Goal: Book appointment/travel/reservation

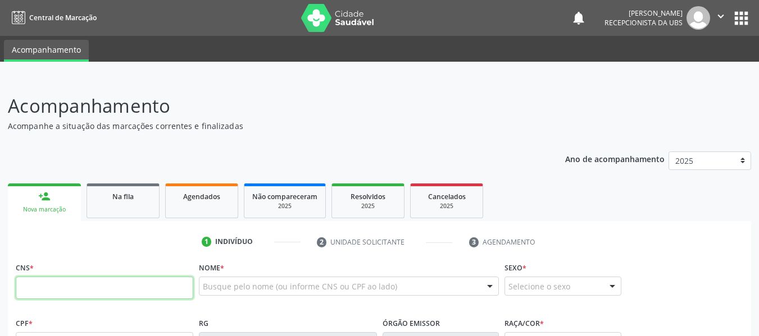
click at [63, 290] on input "text" at bounding box center [104, 288] width 177 height 22
type input "701 2090 7811 9714"
type input "02[DATE]"
type input "[PERSON_NAME]"
type input "[PHONE_NUMBER]"
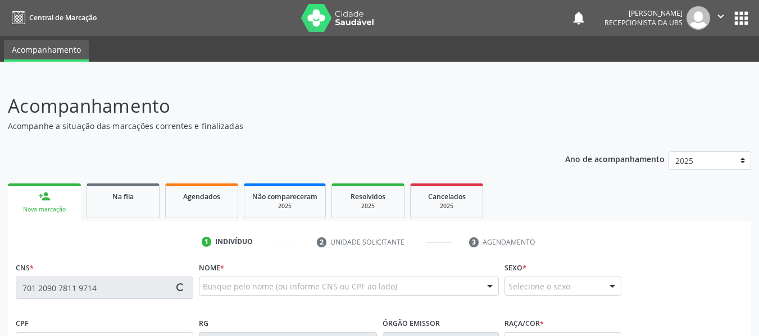
type input "S/N"
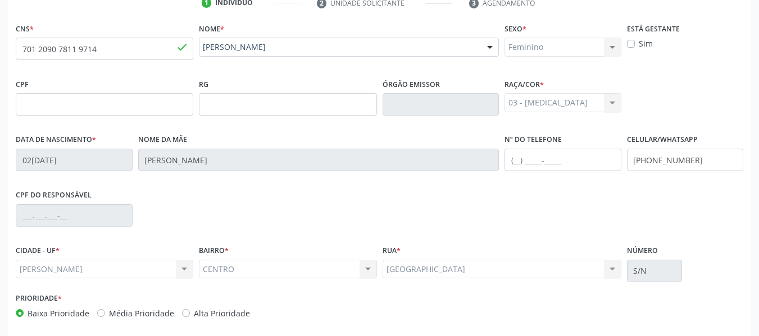
scroll to position [288, 0]
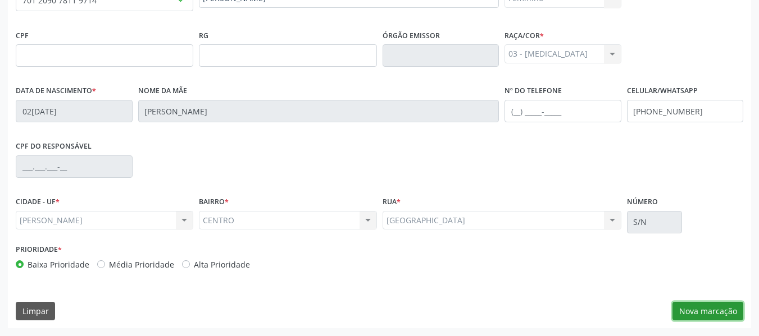
click at [708, 307] on button "Nova marcação" at bounding box center [707, 311] width 71 height 19
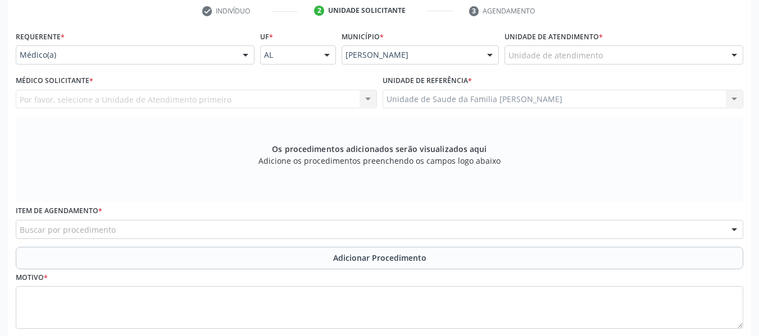
scroll to position [228, 0]
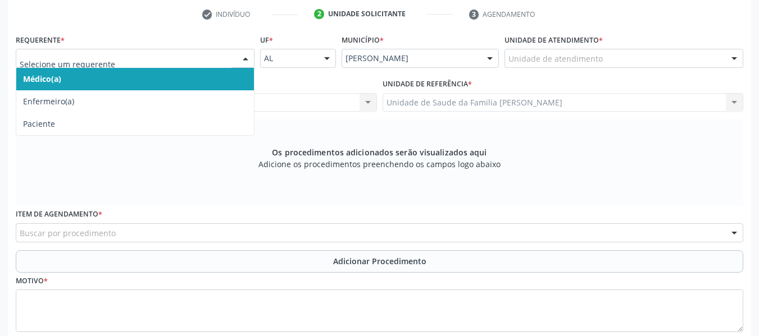
click at [244, 57] on div at bounding box center [245, 58] width 17 height 19
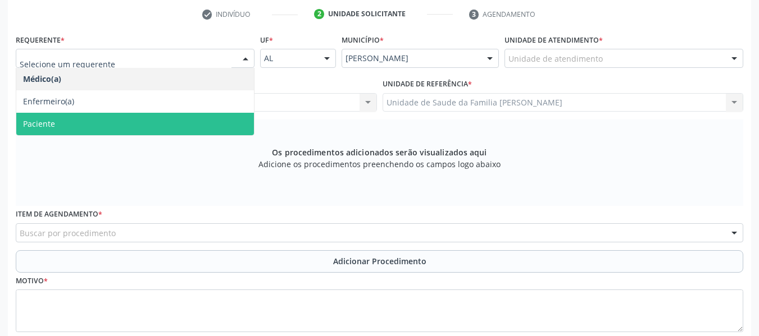
click at [66, 127] on span "Paciente" at bounding box center [135, 124] width 238 height 22
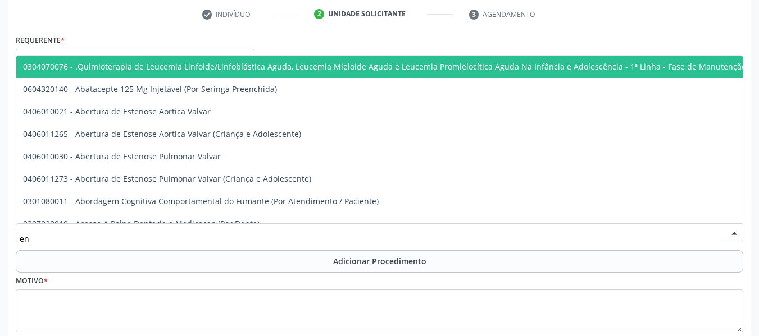
type input "e"
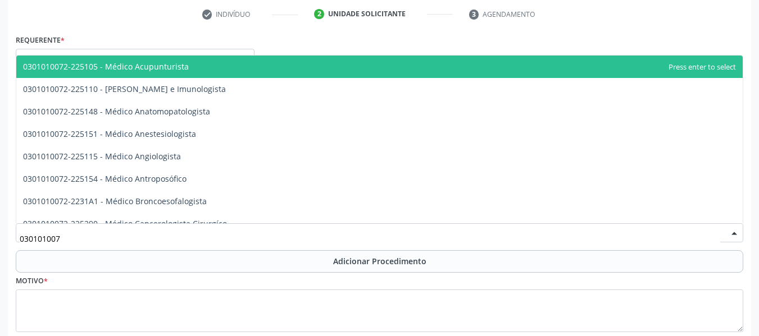
type input "0301010072"
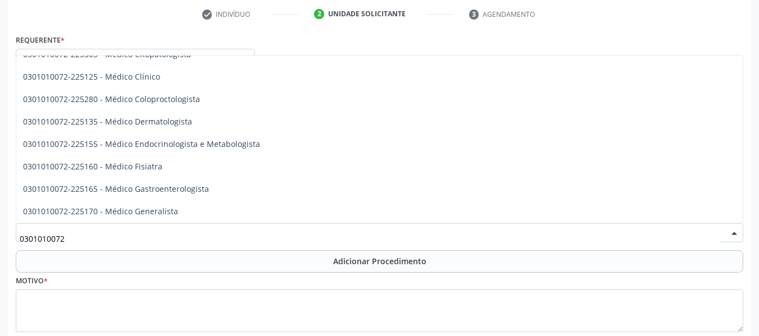
scroll to position [450, 0]
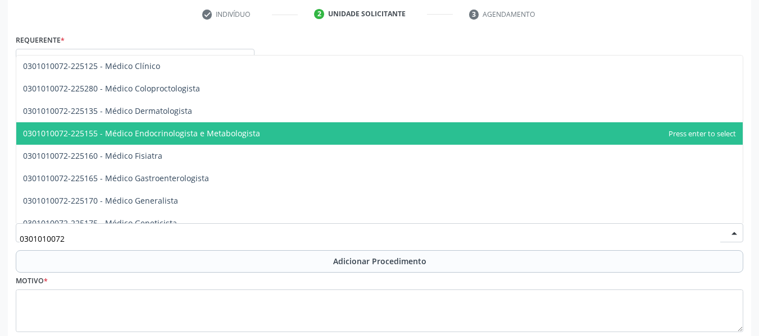
click at [207, 133] on span "0301010072-225155 - Médico Endocrinologista e Metabologista" at bounding box center [141, 133] width 237 height 11
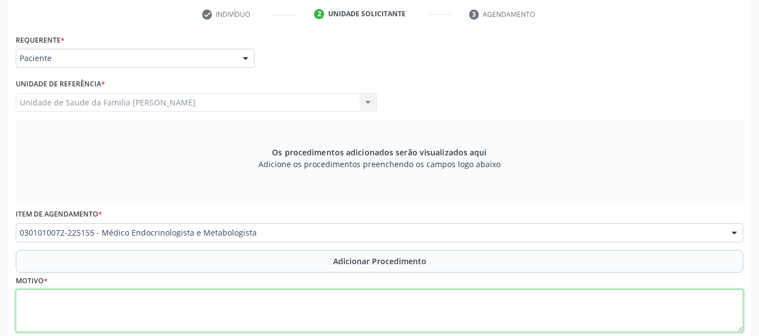
click at [74, 302] on textarea at bounding box center [379, 311] width 727 height 43
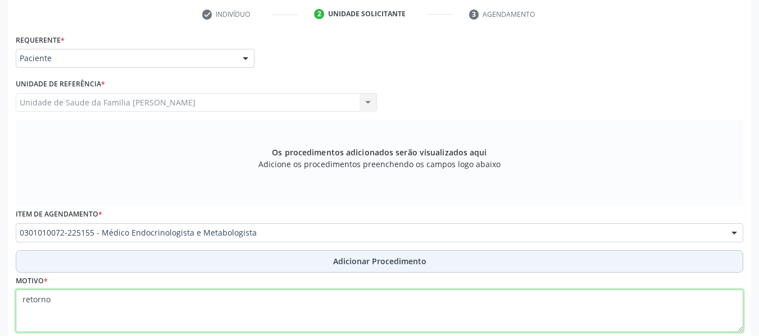
type textarea "retorno"
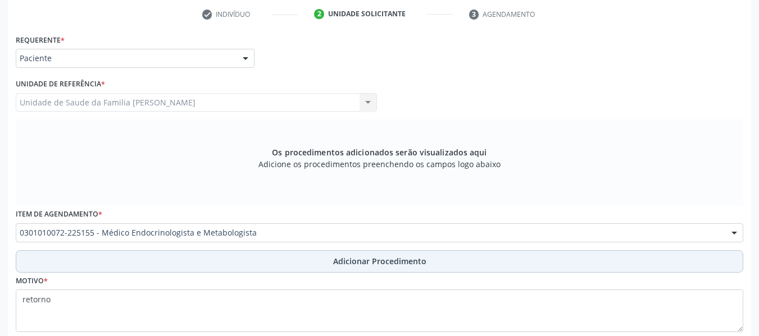
click at [397, 262] on span "Adicionar Procedimento" at bounding box center [379, 262] width 93 height 12
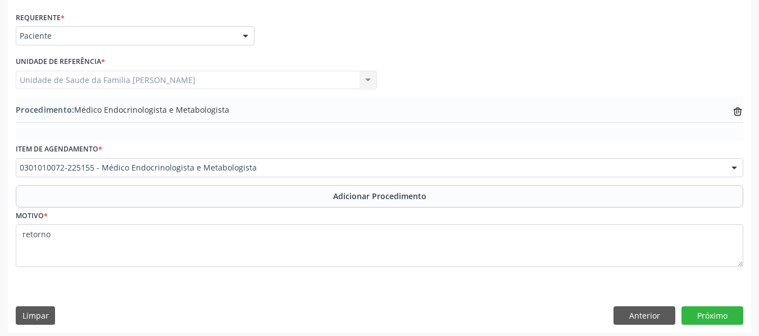
scroll to position [255, 0]
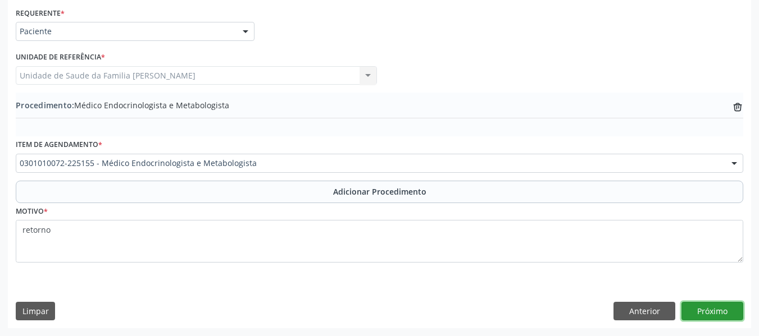
click at [706, 313] on button "Próximo" at bounding box center [712, 311] width 62 height 19
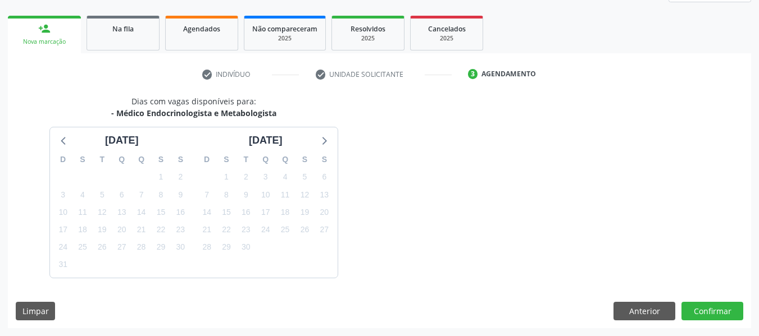
scroll to position [201, 0]
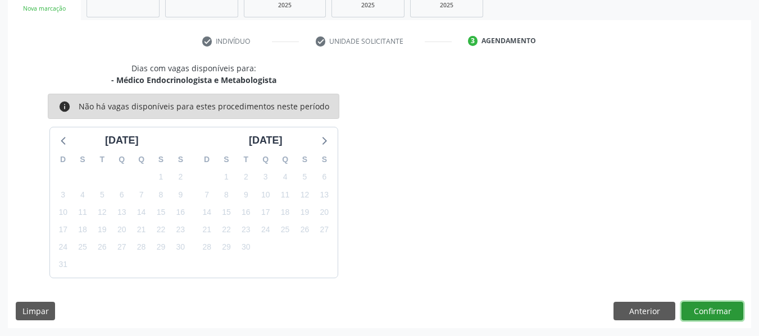
click at [706, 313] on button "Confirmar" at bounding box center [712, 311] width 62 height 19
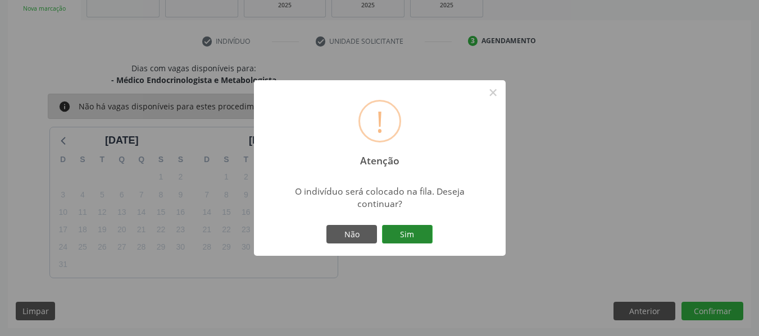
click at [408, 234] on button "Sim" at bounding box center [407, 234] width 51 height 19
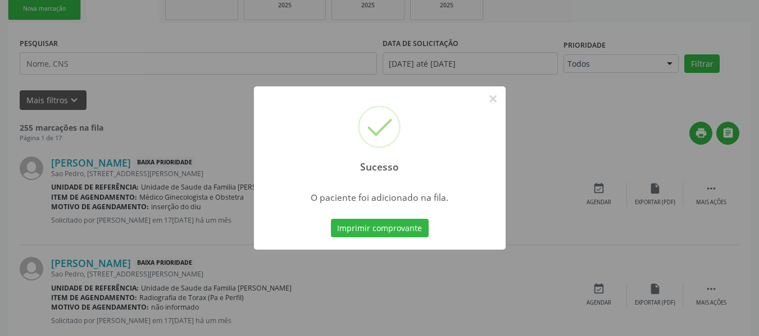
scroll to position [54, 0]
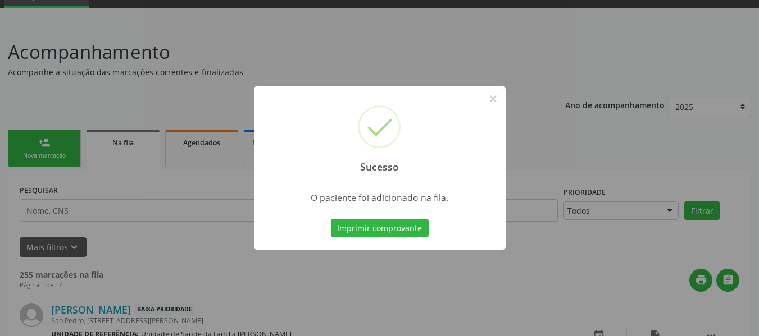
click at [23, 139] on div "Sucesso × O paciente foi adicionado na fila. Imprimir comprovante Cancel" at bounding box center [379, 168] width 759 height 336
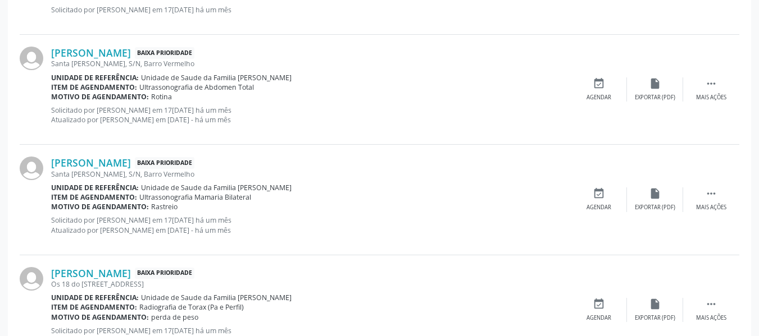
scroll to position [937, 0]
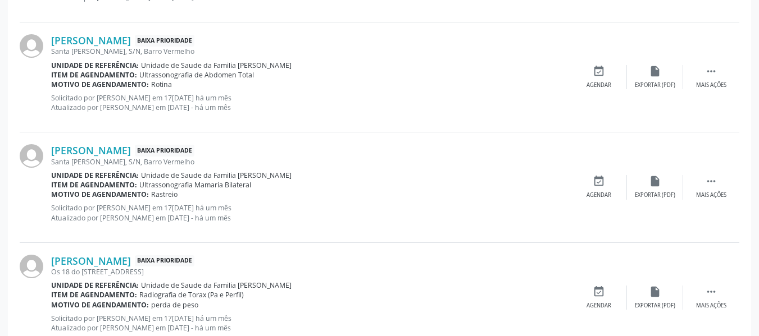
click at [23, 139] on div "[PERSON_NAME] Baixa Prioridade [GEOGRAPHIC_DATA], S/N, Barro Vermelho Unidade d…" at bounding box center [379, 188] width 719 height 110
